Goal: Task Accomplishment & Management: Manage account settings

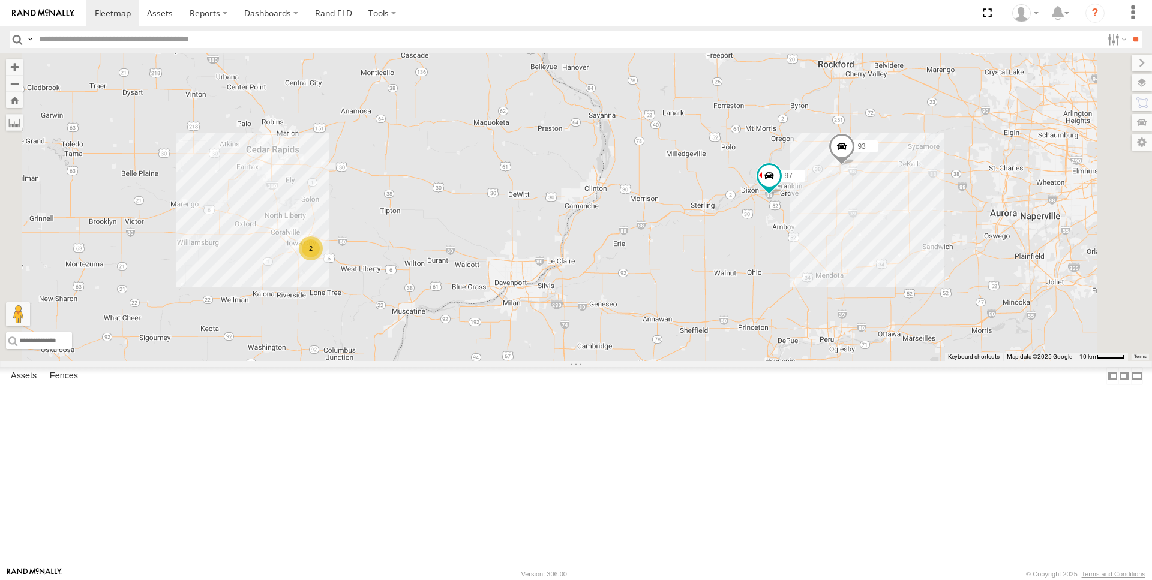
click at [0, 0] on div "93" at bounding box center [0, 0] width 0 height 0
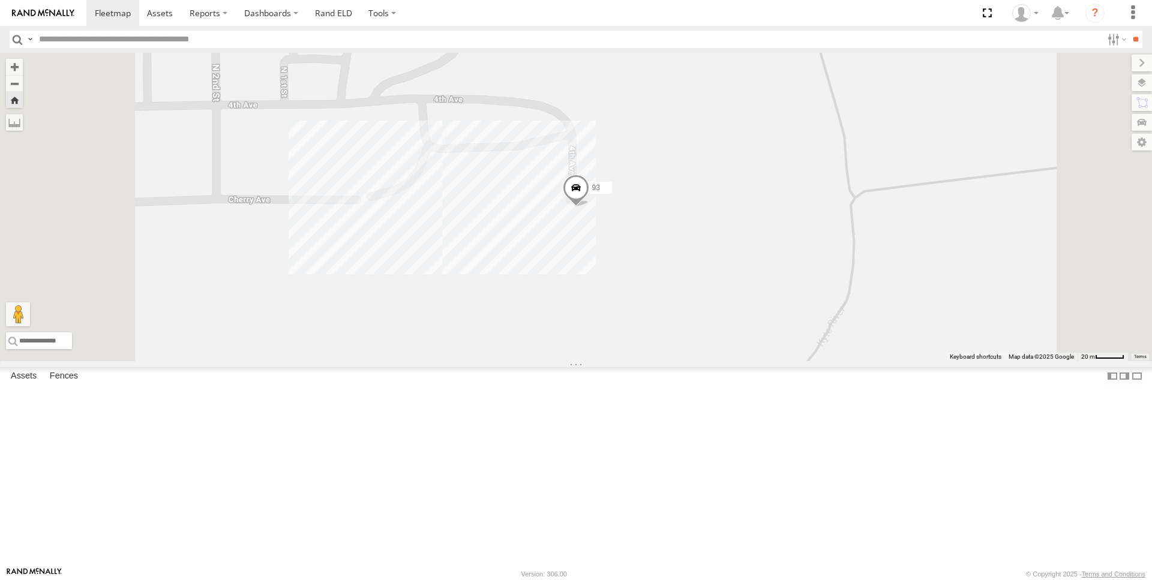
click at [659, 309] on div "93" at bounding box center [576, 207] width 1152 height 308
click at [475, 193] on label at bounding box center [455, 188] width 39 height 8
click at [0, 0] on link "Edit Fence" at bounding box center [0, 0] width 0 height 0
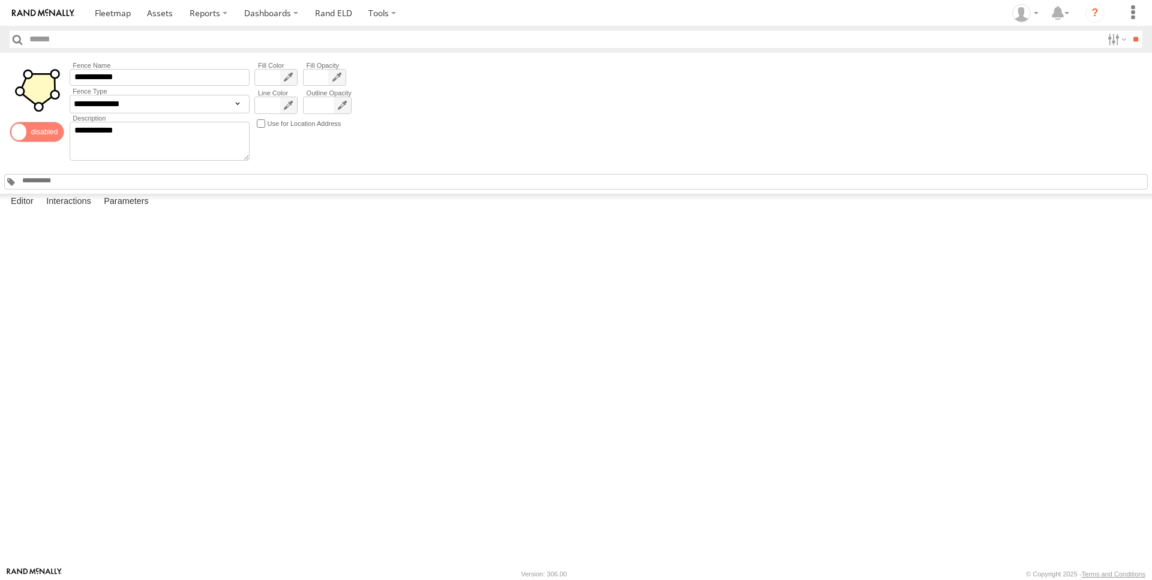
drag, startPoint x: 808, startPoint y: 481, endPoint x: 775, endPoint y: 471, distance: 33.8
click at [0, 0] on div at bounding box center [0, 0] width 0 height 0
drag, startPoint x: 772, startPoint y: 474, endPoint x: 1062, endPoint y: 460, distance: 290.2
click at [0, 0] on div at bounding box center [0, 0] width 0 height 0
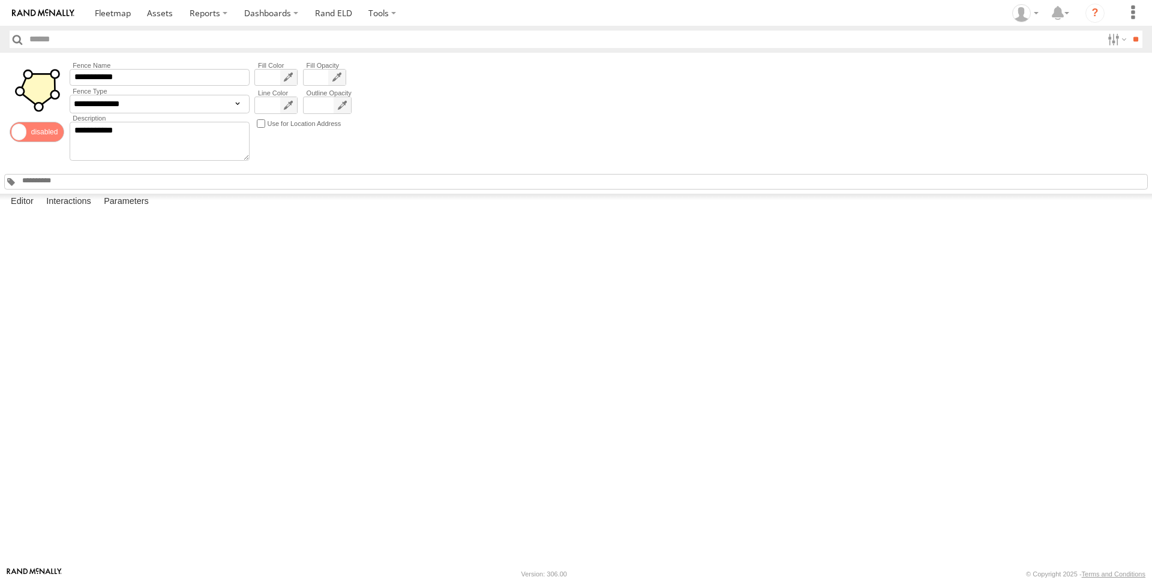
drag, startPoint x: 783, startPoint y: 218, endPoint x: 1040, endPoint y: 268, distance: 261.5
click at [0, 0] on div at bounding box center [0, 0] width 0 height 0
drag, startPoint x: 976, startPoint y: 509, endPoint x: 1041, endPoint y: 502, distance: 65.8
click at [0, 0] on div at bounding box center [0, 0] width 0 height 0
click at [106, 20] on link at bounding box center [112, 13] width 53 height 26
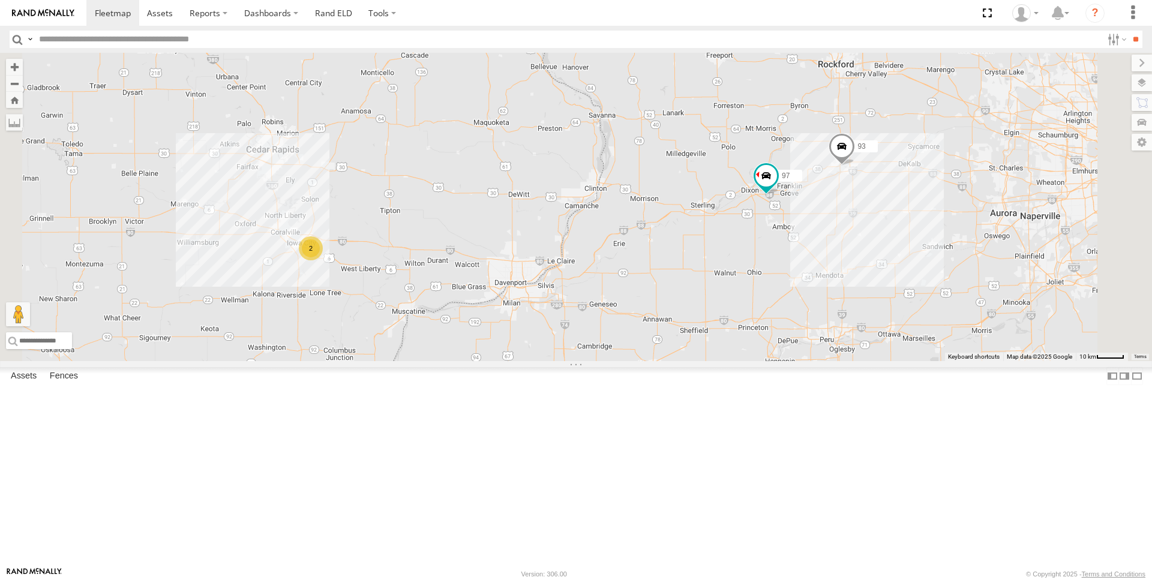
click at [0, 0] on div "93" at bounding box center [0, 0] width 0 height 0
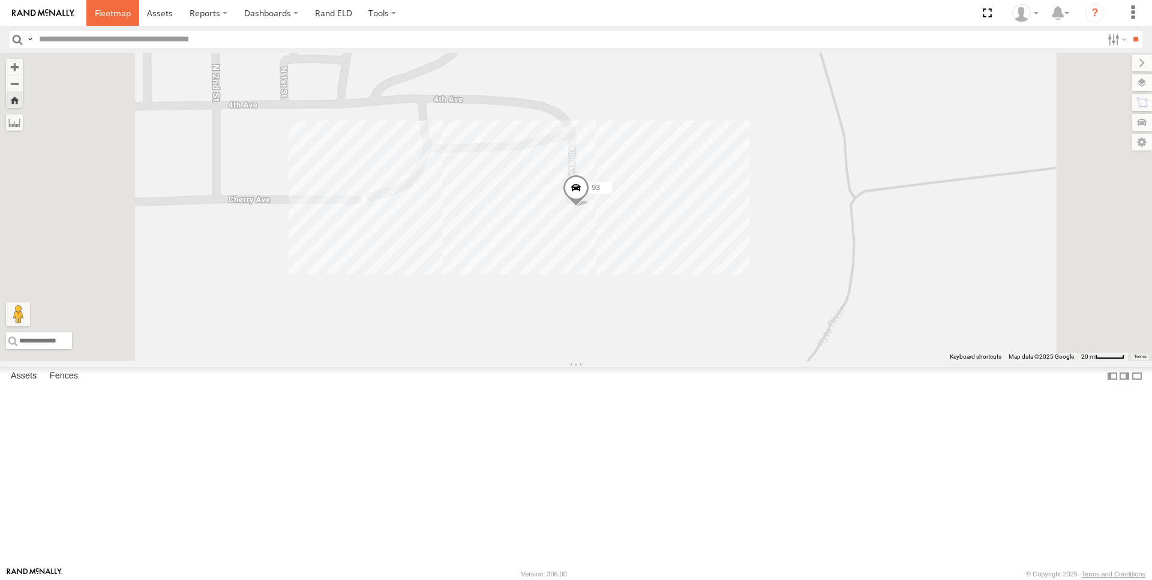
click at [125, 10] on span at bounding box center [113, 12] width 36 height 11
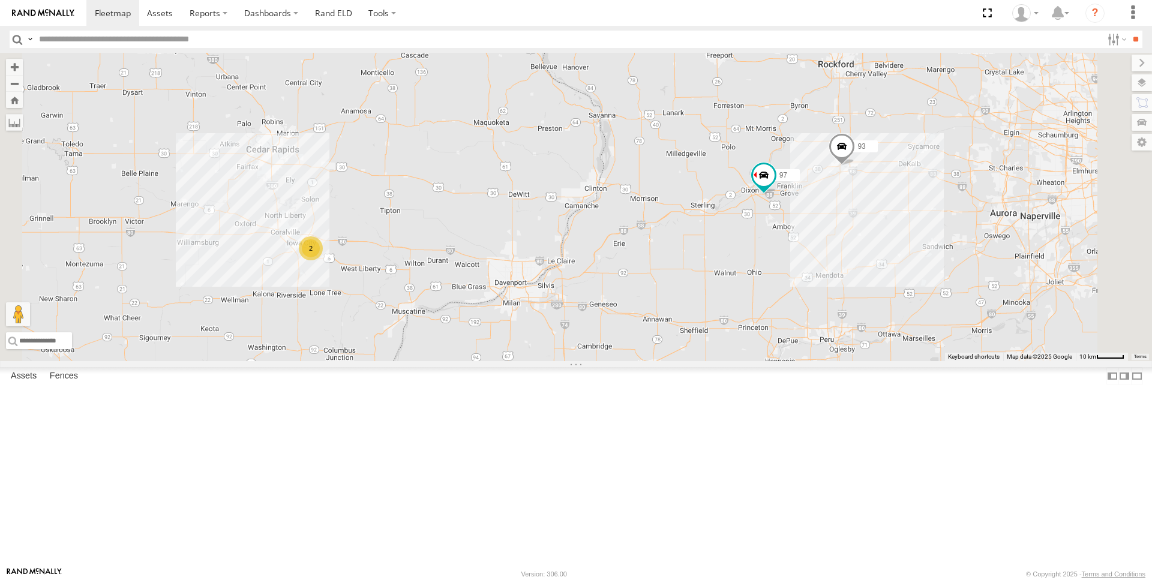
click at [0, 0] on div "93" at bounding box center [0, 0] width 0 height 0
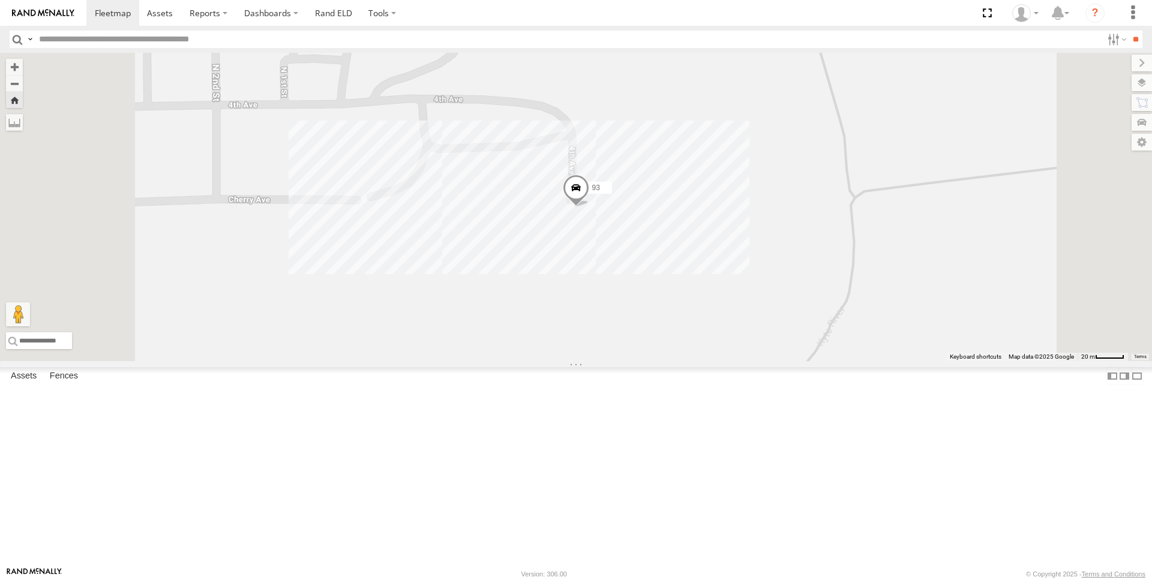
click at [666, 304] on div "93" at bounding box center [576, 207] width 1152 height 308
